Goal: Task Accomplishment & Management: Manage account settings

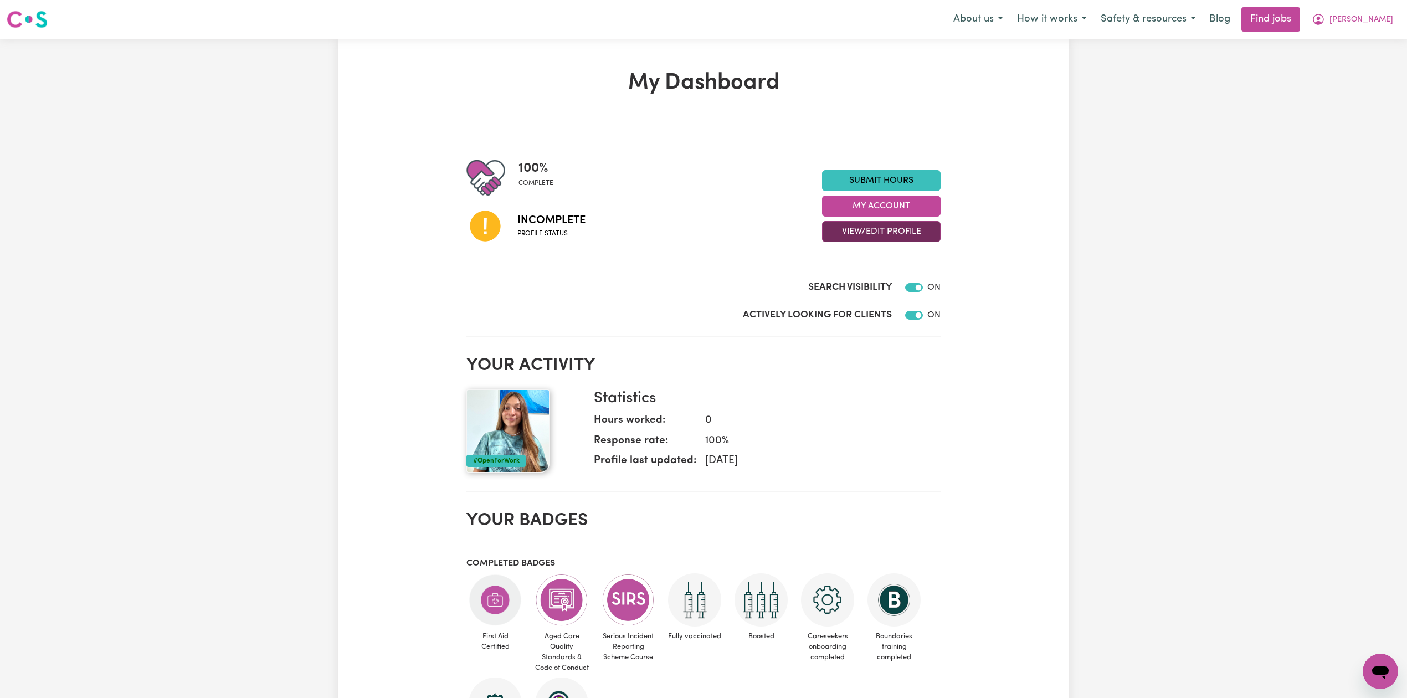
click at [858, 239] on button "View/Edit Profile" at bounding box center [881, 231] width 119 height 21
click at [851, 284] on link "Edit Profile" at bounding box center [874, 282] width 104 height 22
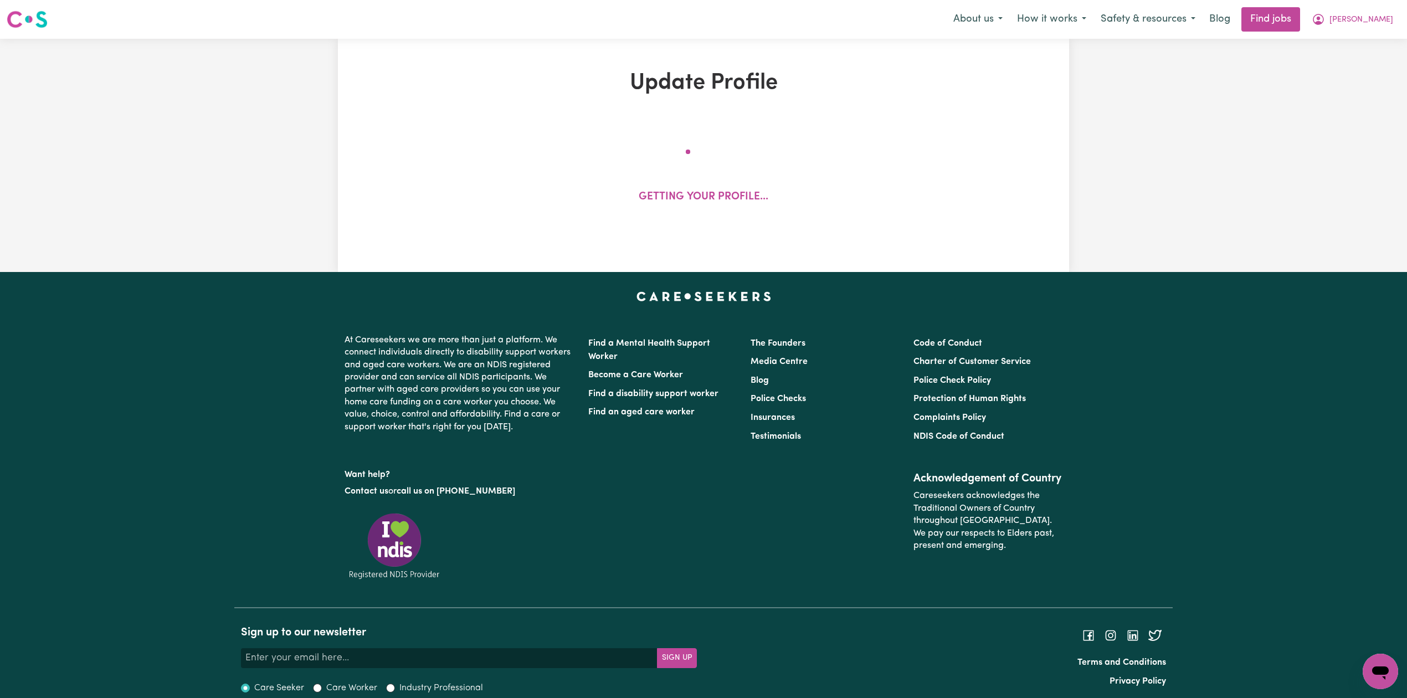
select select "[DEMOGRAPHIC_DATA]"
select select "[DEMOGRAPHIC_DATA] Work Visa"
select select "Studying a healthcare related degree or qualification"
select select "55"
select select "85"
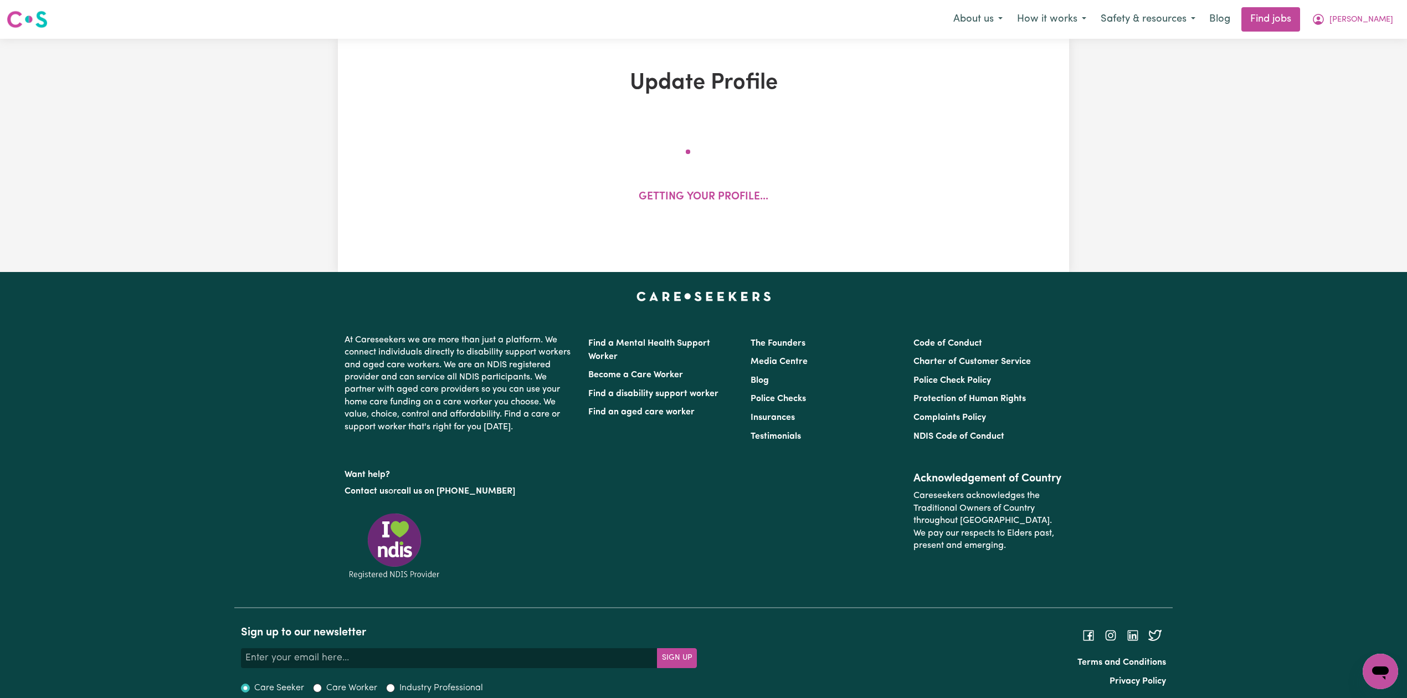
select select "95"
select select "130"
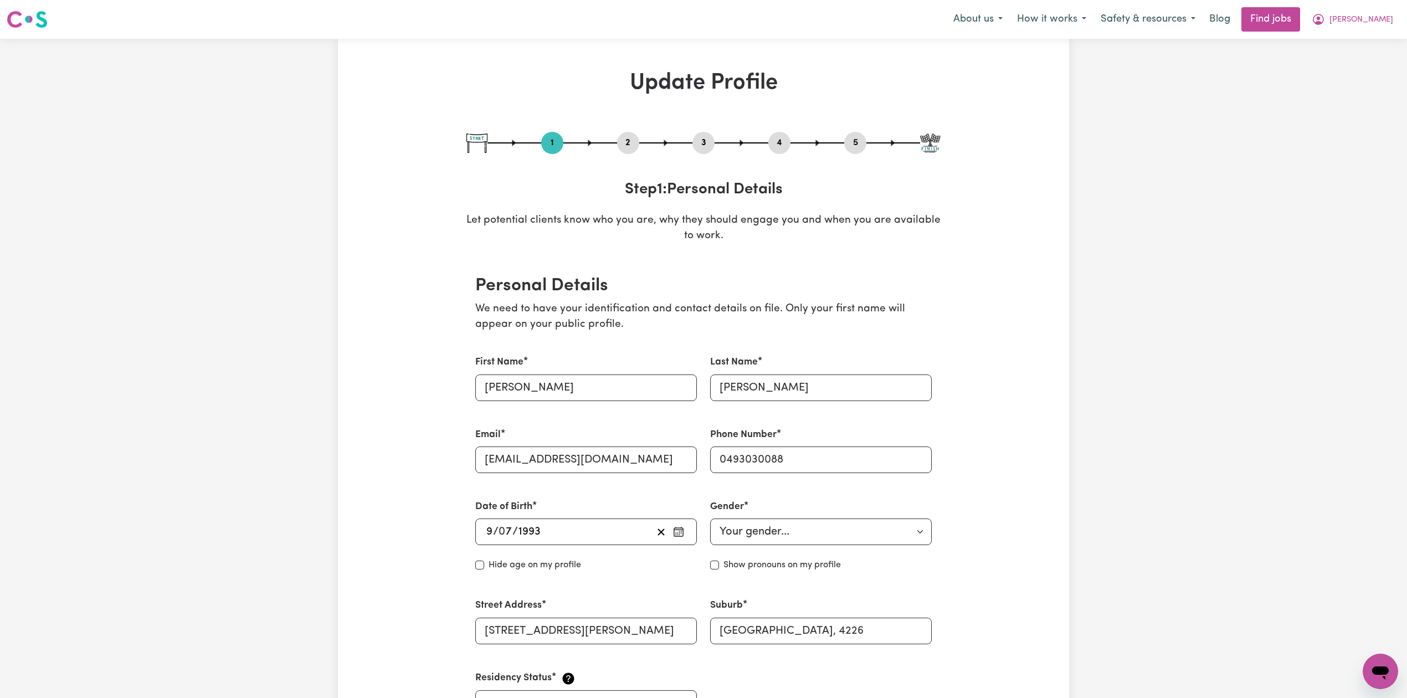
click at [623, 141] on button "2" at bounding box center [628, 143] width 22 height 14
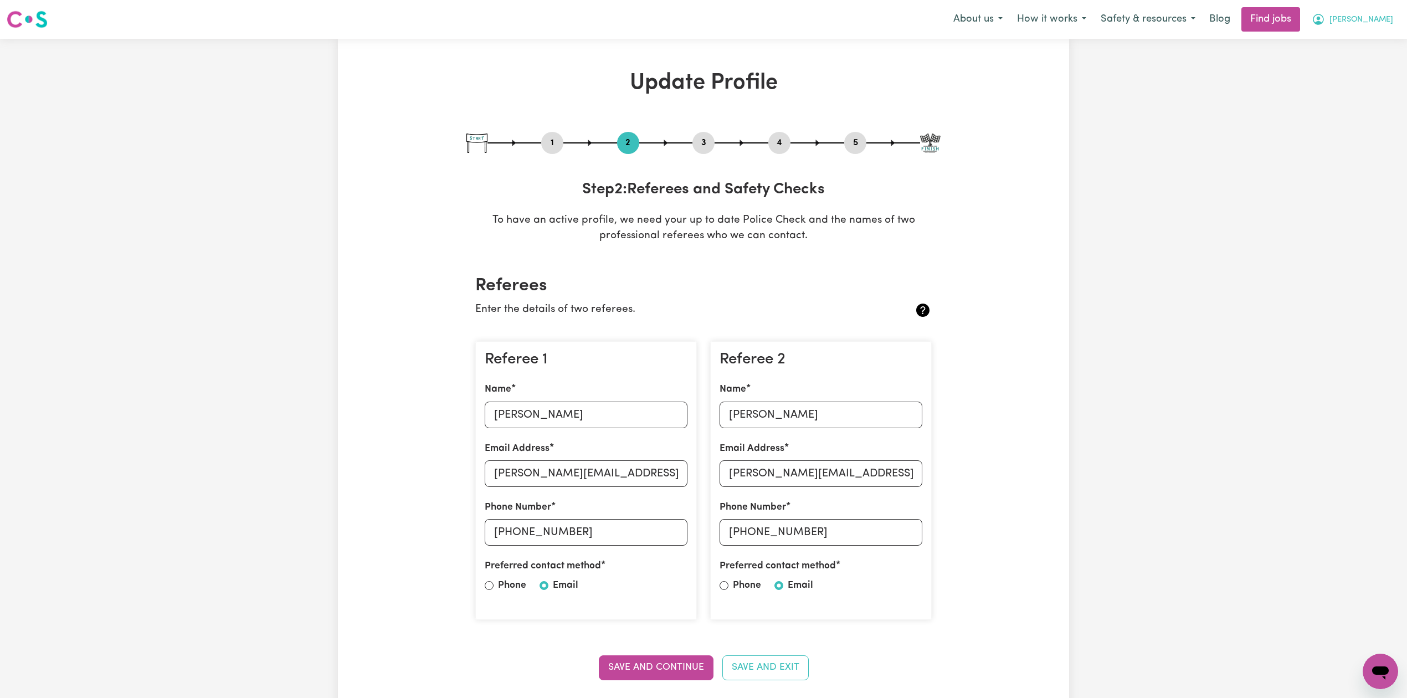
click at [1355, 14] on span "[PERSON_NAME]" at bounding box center [1361, 20] width 64 height 12
click at [1330, 81] on link "Logout" at bounding box center [1356, 84] width 88 height 21
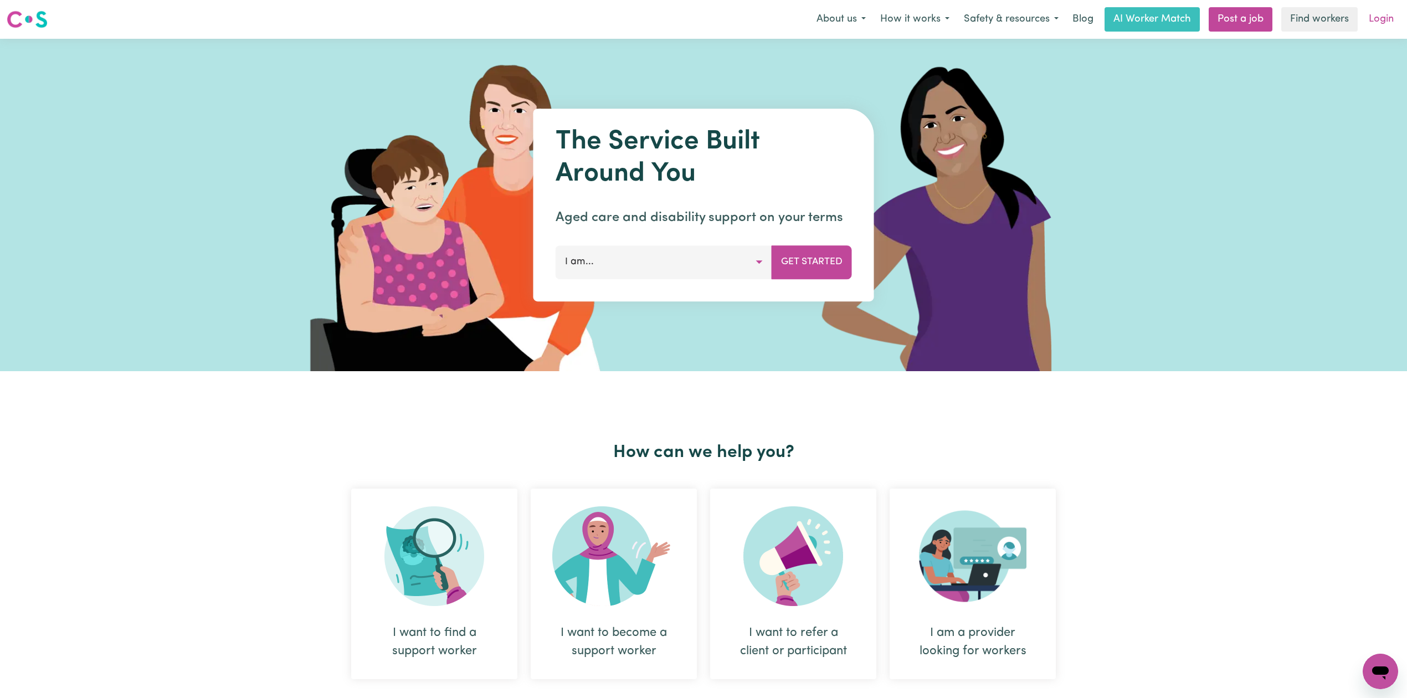
click at [1379, 12] on link "Login" at bounding box center [1381, 19] width 38 height 24
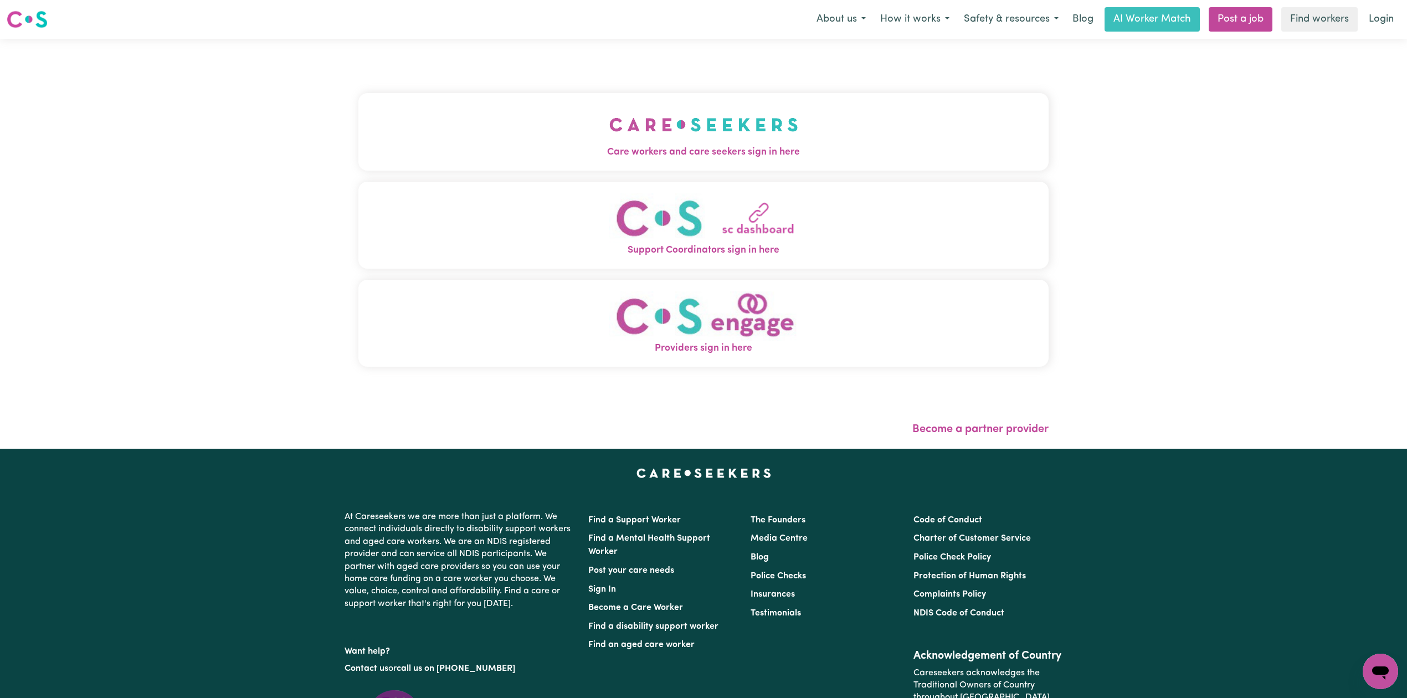
drag, startPoint x: 791, startPoint y: 113, endPoint x: 778, endPoint y: 116, distance: 13.7
click at [784, 115] on button "Care workers and care seekers sign in here" at bounding box center [703, 132] width 690 height 78
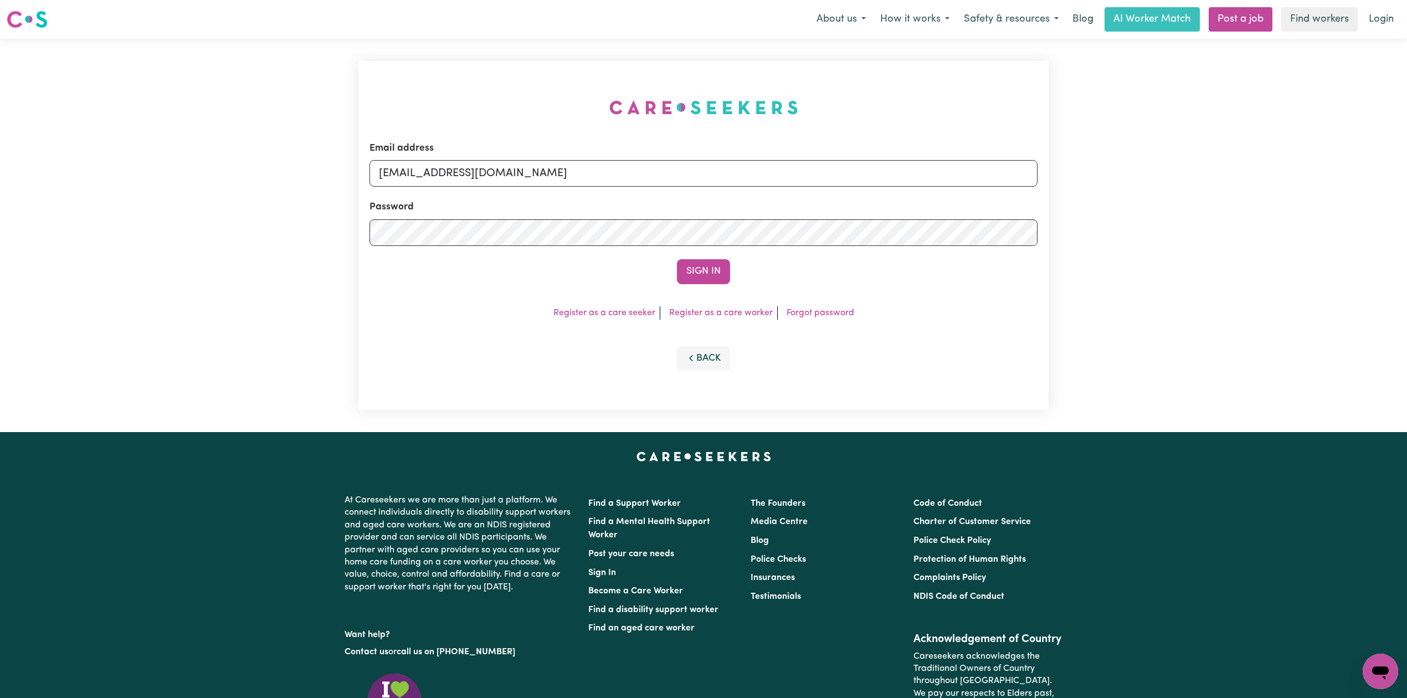
click at [450, 158] on div "Email address [EMAIL_ADDRESS][DOMAIN_NAME]" at bounding box center [703, 163] width 668 height 45
drag, startPoint x: 446, startPoint y: 165, endPoint x: 442, endPoint y: 171, distance: 7.2
click at [446, 165] on input "[EMAIL_ADDRESS][DOMAIN_NAME]" at bounding box center [703, 173] width 668 height 27
drag, startPoint x: 439, startPoint y: 169, endPoint x: 753, endPoint y: 187, distance: 315.1
click at [753, 187] on form "Email address Superuser~[EMAIL_ADDRESS][DOMAIN_NAME] Password Sign In" at bounding box center [703, 212] width 668 height 143
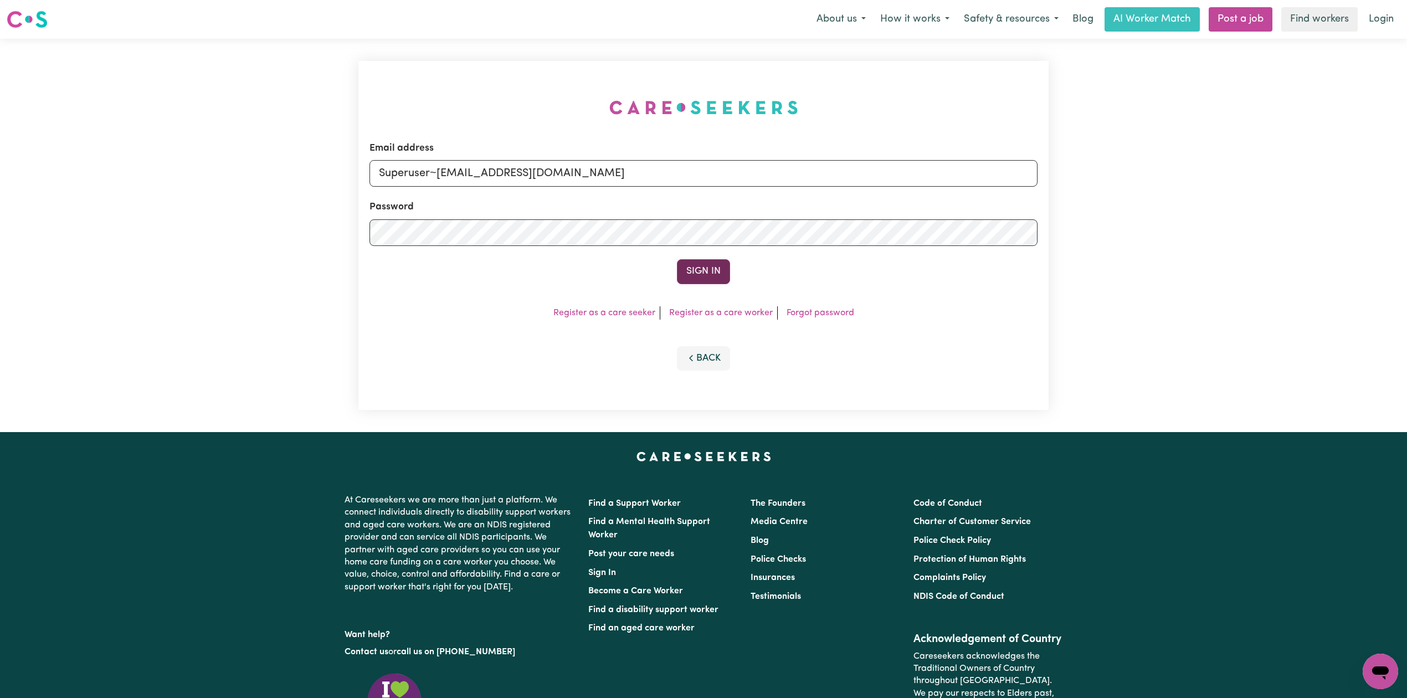
type input "Superuser~[EMAIL_ADDRESS][DOMAIN_NAME]"
click at [691, 275] on button "Sign In" at bounding box center [703, 271] width 53 height 24
